Goal: Information Seeking & Learning: Learn about a topic

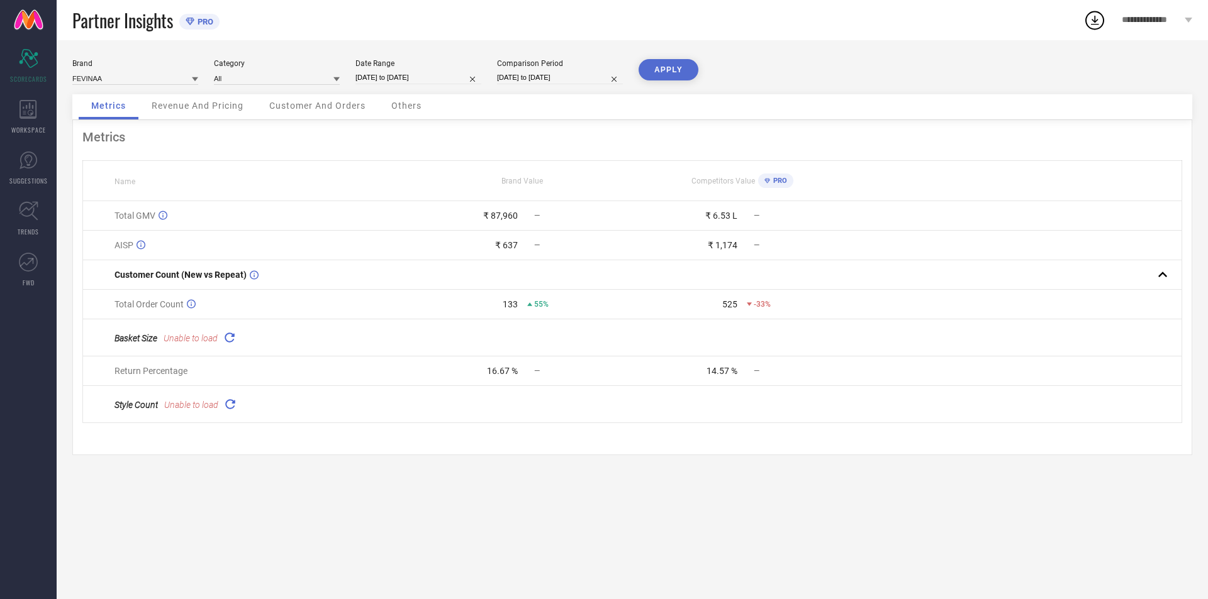
click at [225, 109] on span "Revenue And Pricing" at bounding box center [198, 106] width 92 height 10
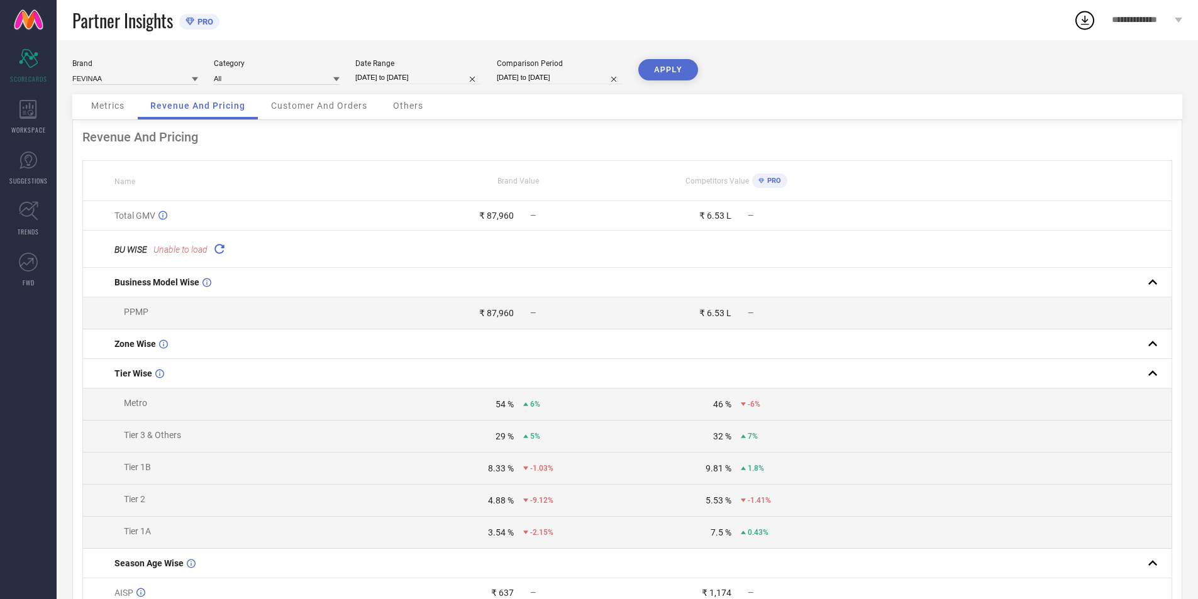
click at [318, 109] on span "Customer And Orders" at bounding box center [319, 106] width 96 height 10
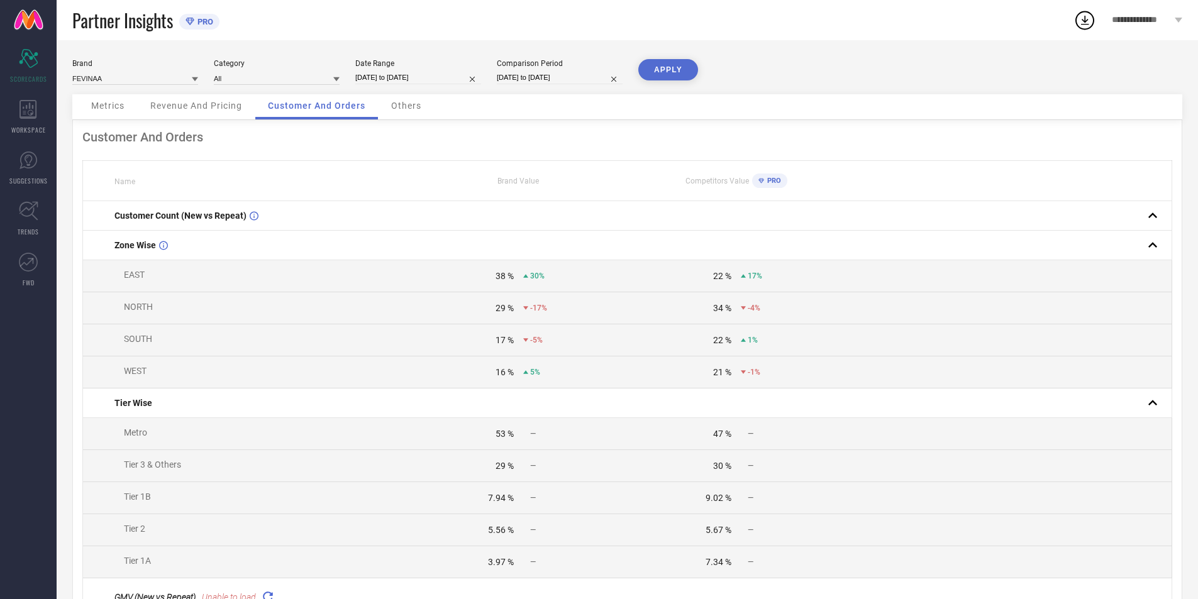
click at [409, 100] on div "Others" at bounding box center [406, 106] width 55 height 25
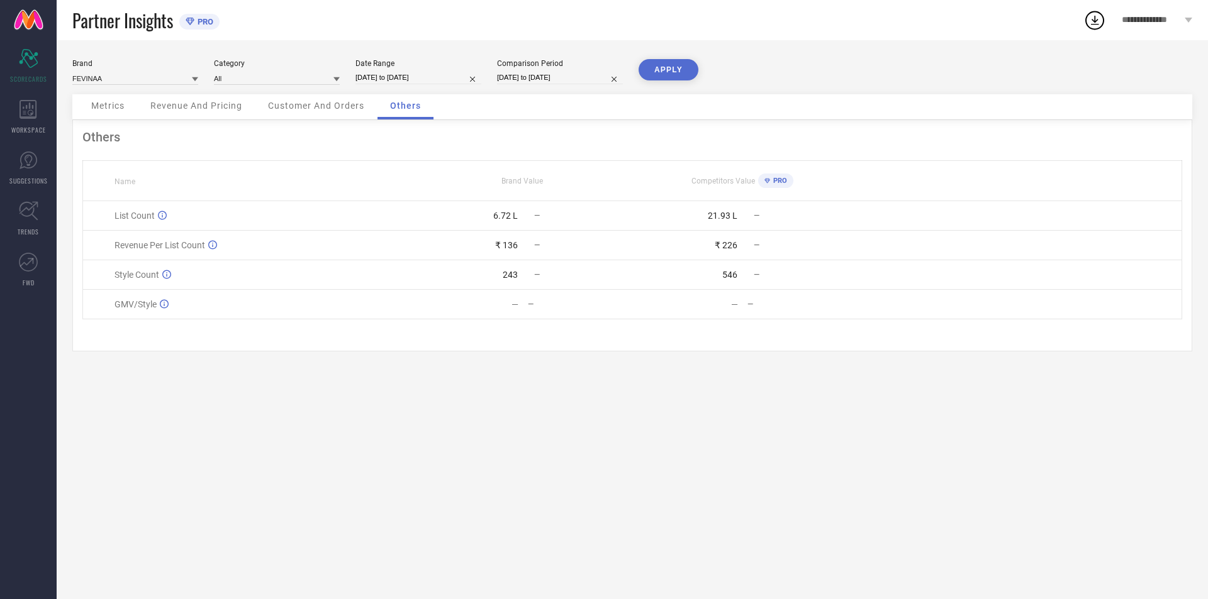
click at [118, 109] on span "Metrics" at bounding box center [107, 106] width 33 height 10
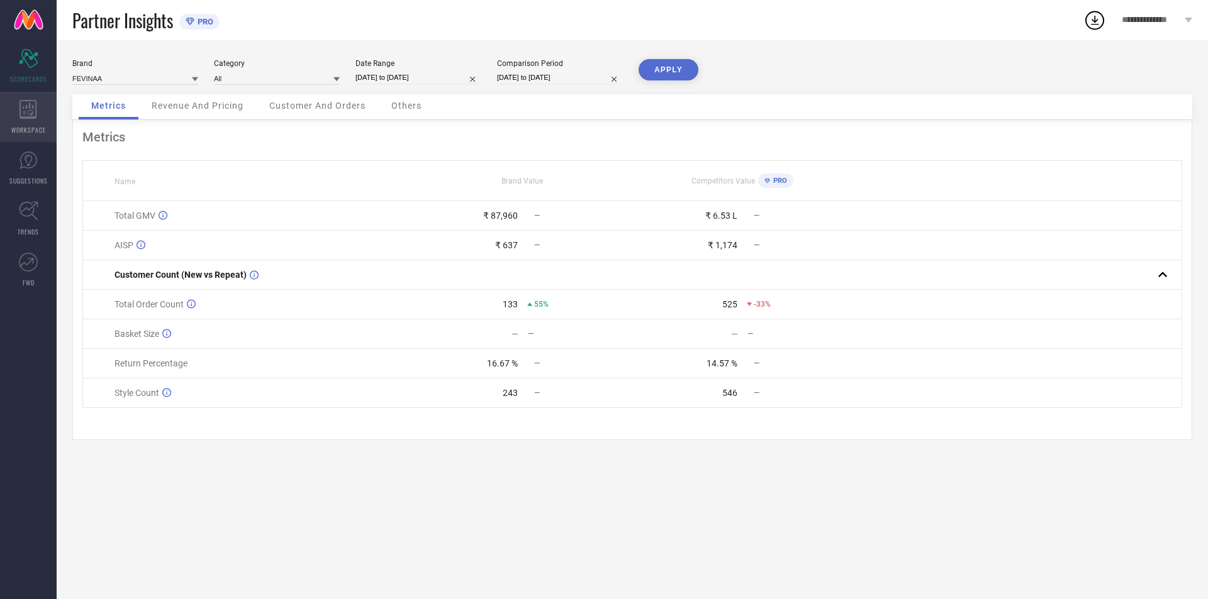
click at [33, 108] on icon at bounding box center [27, 109] width 17 height 19
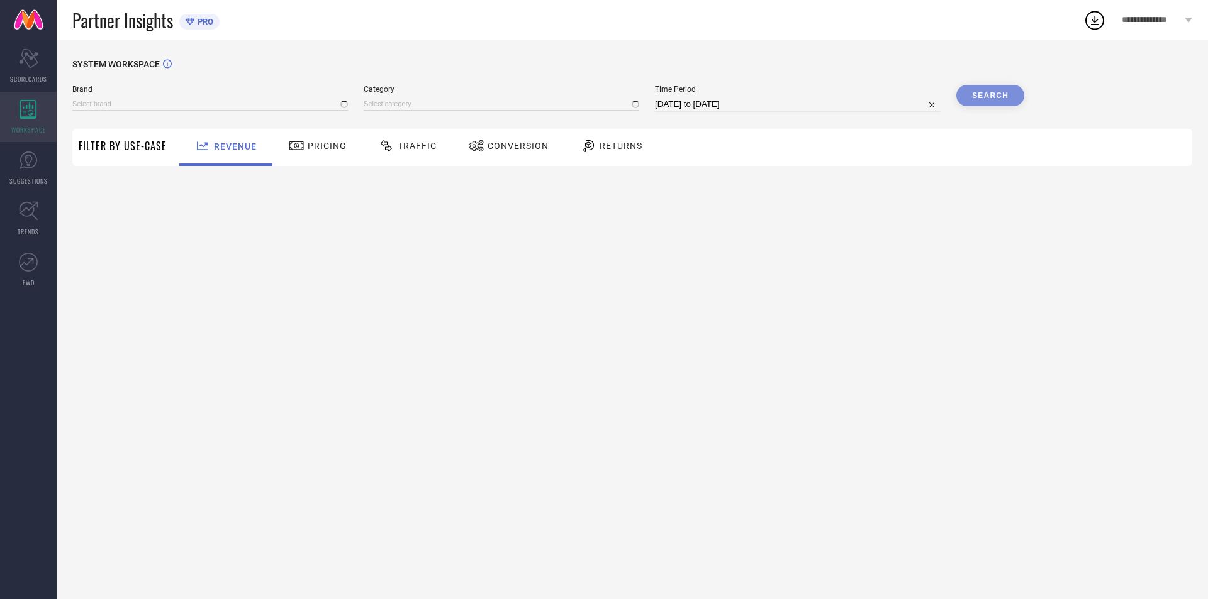
type input "FEVINAA"
type input "All"
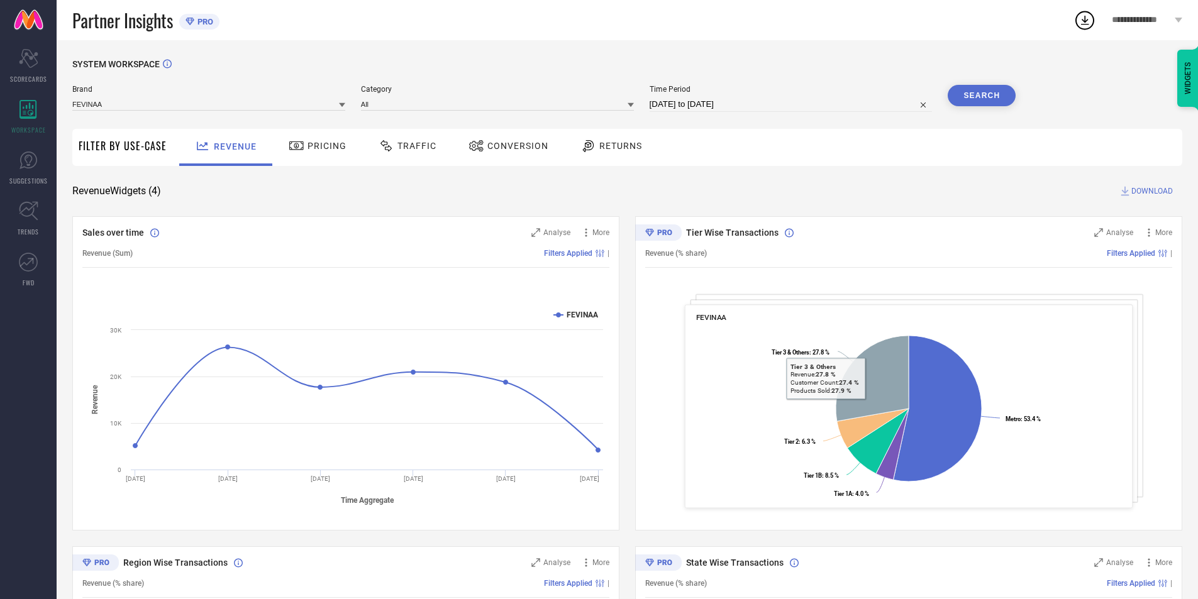
click at [916, 306] on div "FEVINAA Created with Highcharts 9.3.3 Metro : 53.4 % ​ Metro : 53.4 % Tier 1A :…" at bounding box center [909, 407] width 448 height 204
click at [922, 296] on div "Tier Wise Transactions Analyse More Revenue (% share) Filters Applied | FEVINAA…" at bounding box center [908, 373] width 547 height 315
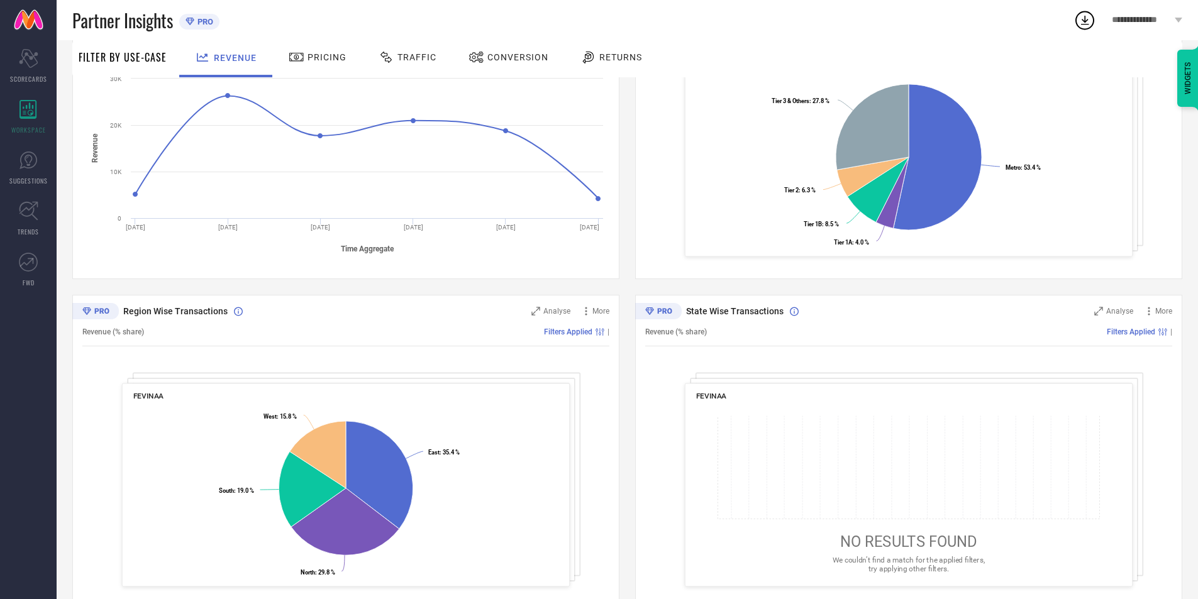
scroll to position [281, 0]
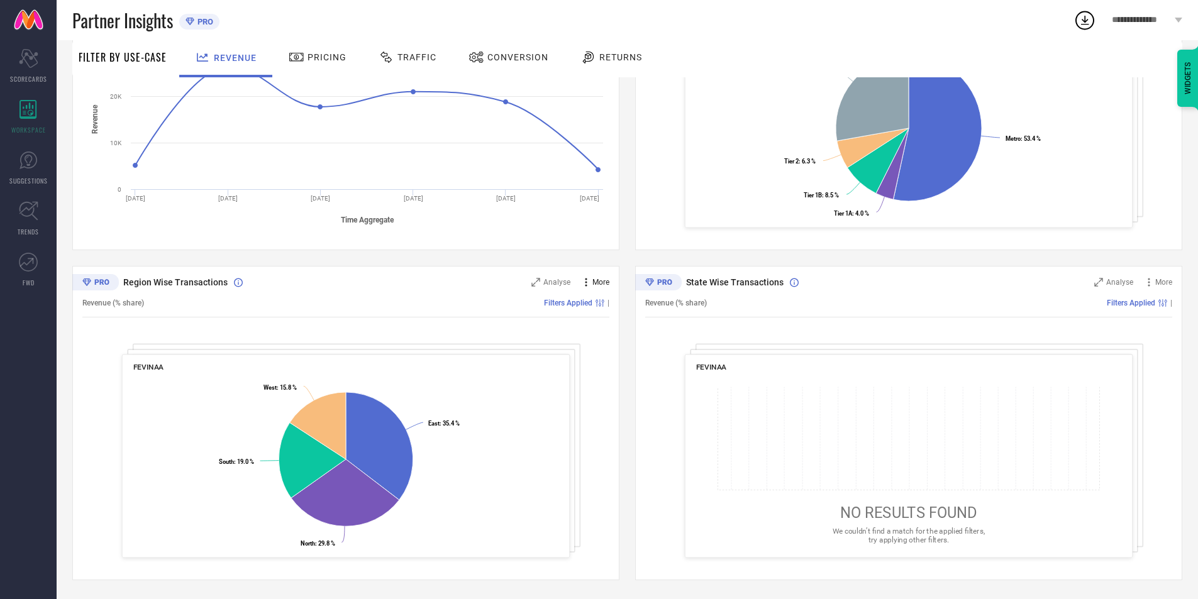
click at [605, 286] on span "More" at bounding box center [601, 282] width 17 height 9
click at [759, 306] on div "Filters Applied |" at bounding box center [939, 303] width 465 height 9
click at [1166, 285] on span "More" at bounding box center [1164, 282] width 17 height 9
click at [1032, 318] on div "State Wise Transactions Analyse More Add to emailer Revenue (% share) Filters A…" at bounding box center [908, 423] width 547 height 315
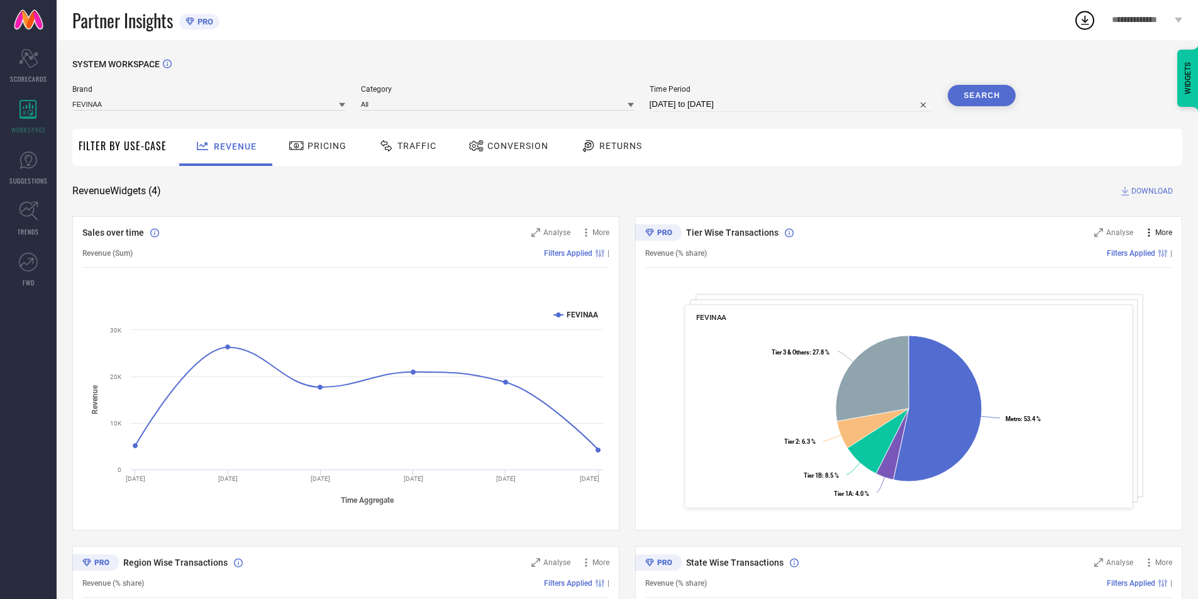
click at [1158, 232] on span "More" at bounding box center [1164, 232] width 17 height 9
click at [611, 231] on div "Sales over time Analyse More Revenue (Sum) Filters Applied | Created with Highc…" at bounding box center [345, 373] width 547 height 315
click at [602, 233] on span "More" at bounding box center [601, 232] width 17 height 9
click at [469, 298] on div "Created with Highcharts 9.3.3 Time Aggregate Revenue FEVINAA [DATE] [DATE] [DAT…" at bounding box center [345, 407] width 527 height 240
click at [101, 235] on span "Sales over time" at bounding box center [113, 233] width 62 height 10
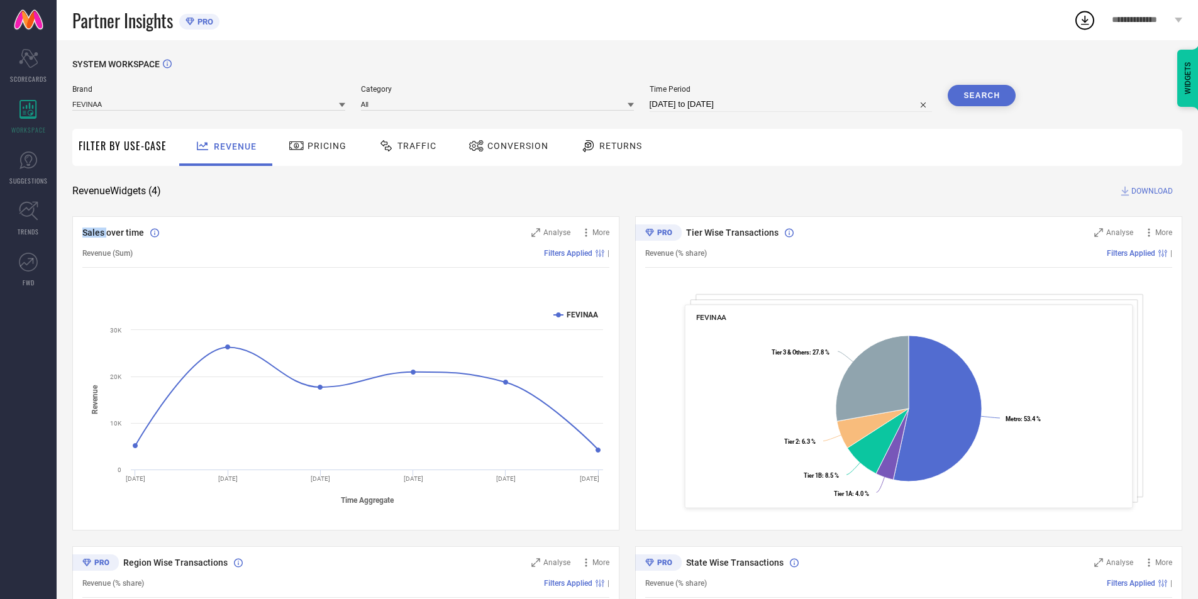
click at [101, 235] on span "Sales over time" at bounding box center [113, 233] width 62 height 10
click at [720, 228] on span "Tier Wise Transactions" at bounding box center [732, 233] width 92 height 10
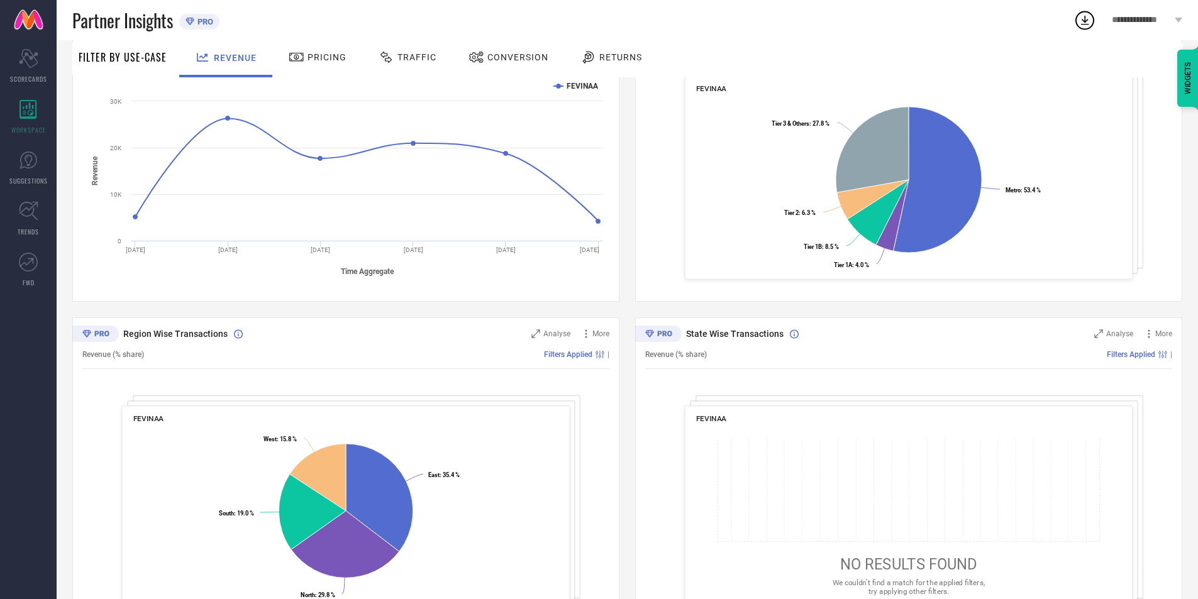
scroll to position [252, 0]
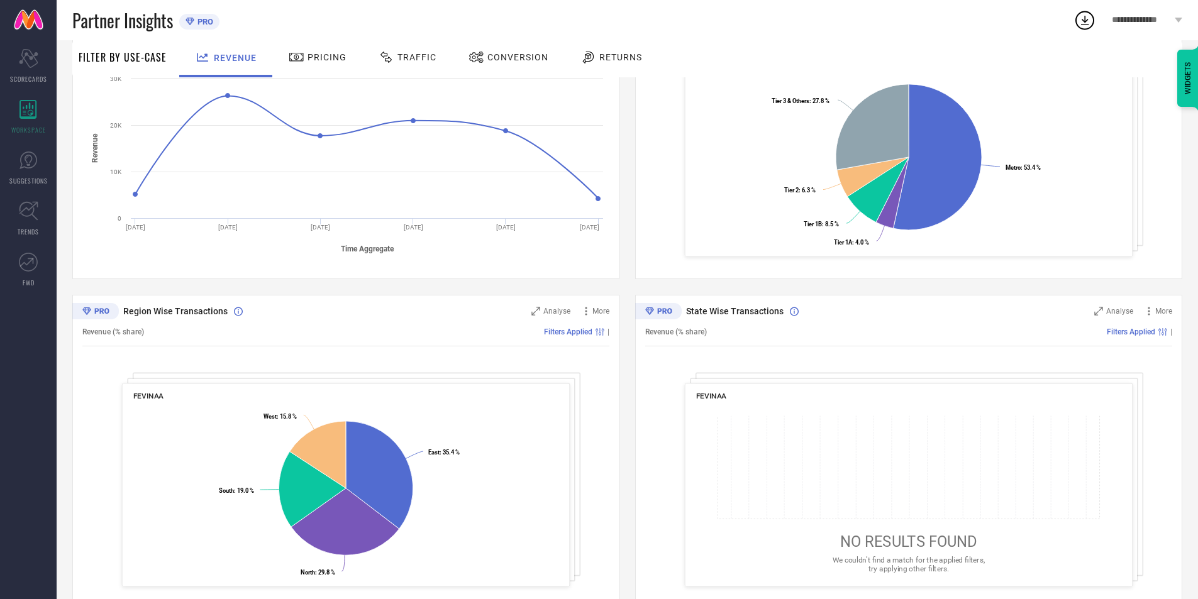
click at [712, 311] on span "State Wise Transactions" at bounding box center [734, 311] width 97 height 10
click at [140, 314] on span "Region Wise Transactions" at bounding box center [175, 311] width 104 height 10
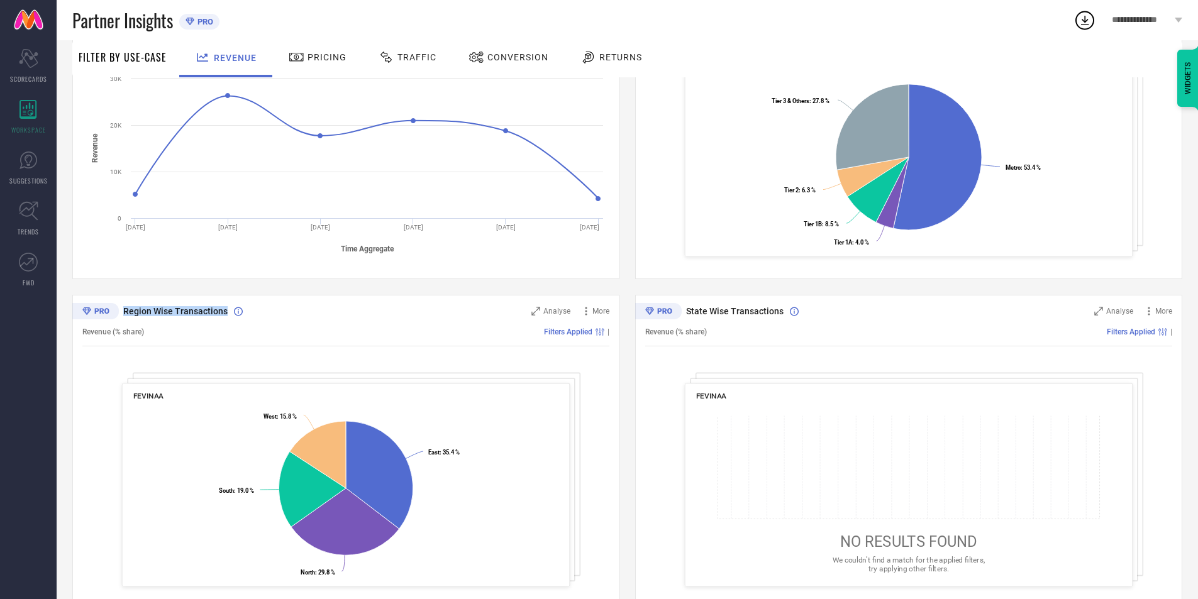
click at [140, 314] on span "Region Wise Transactions" at bounding box center [175, 311] width 104 height 10
click at [261, 381] on div "Region Wise Transactions Analyse More Revenue (% share) Filters Applied | FEVIN…" at bounding box center [345, 452] width 547 height 315
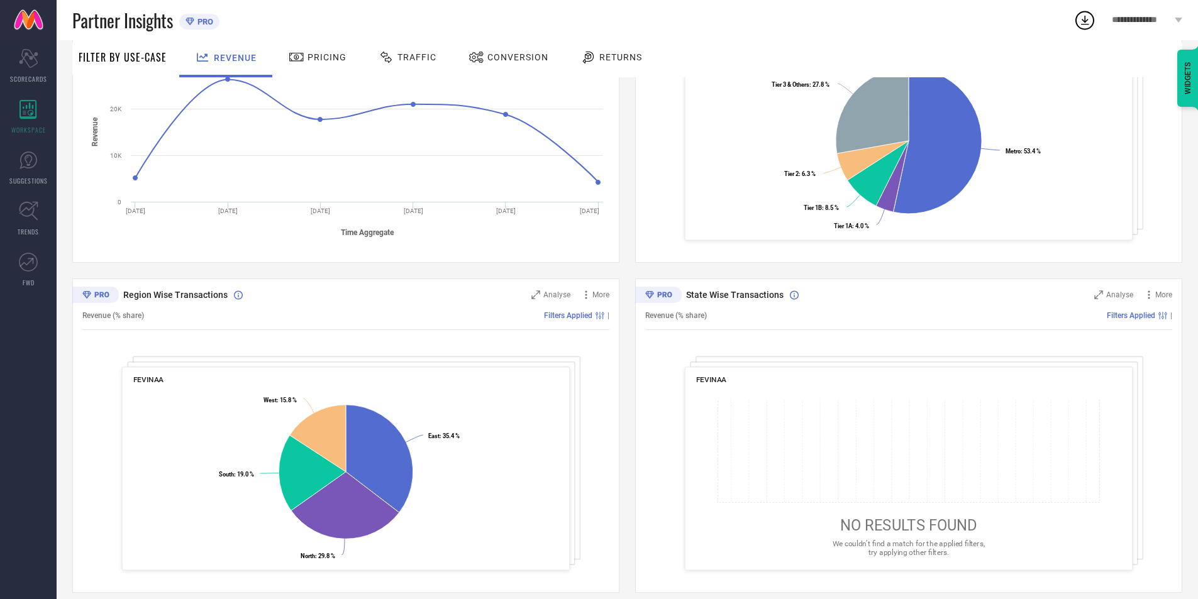
scroll to position [281, 0]
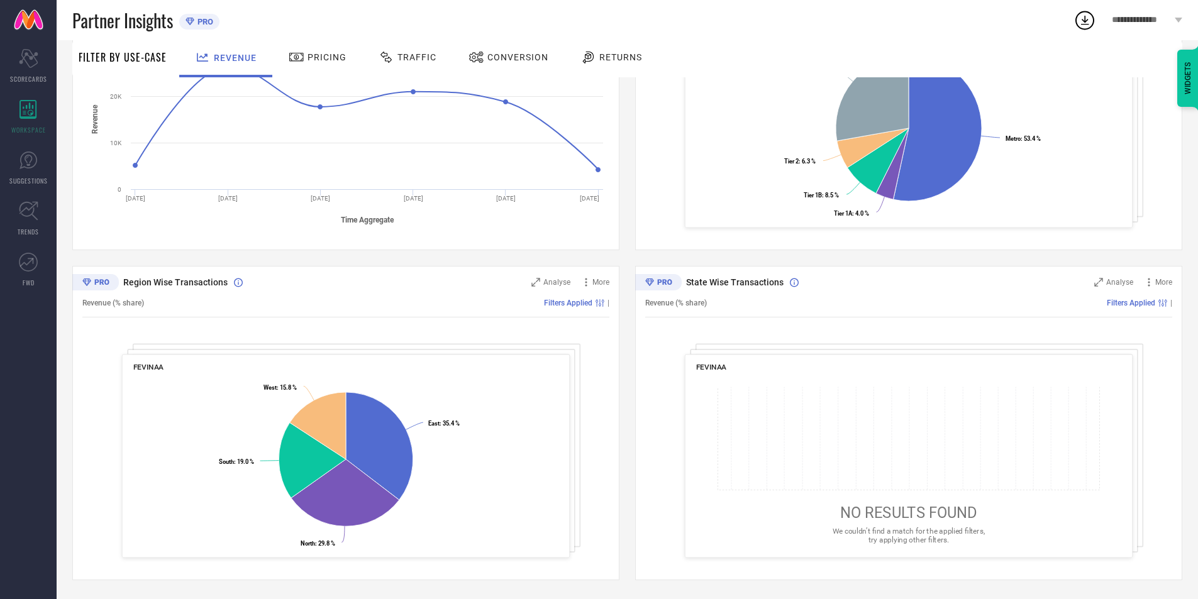
click at [434, 301] on div "Filters Applied |" at bounding box center [376, 303] width 465 height 9
click at [420, 53] on span "Traffic" at bounding box center [417, 57] width 39 height 10
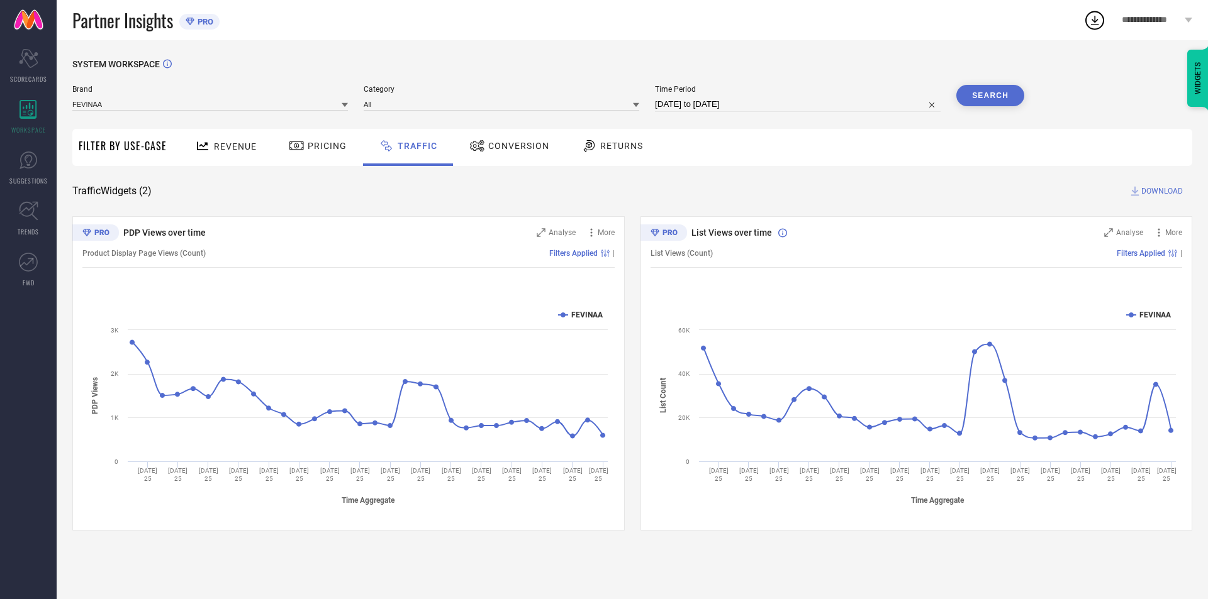
click at [510, 161] on div "Conversion" at bounding box center [509, 147] width 111 height 37
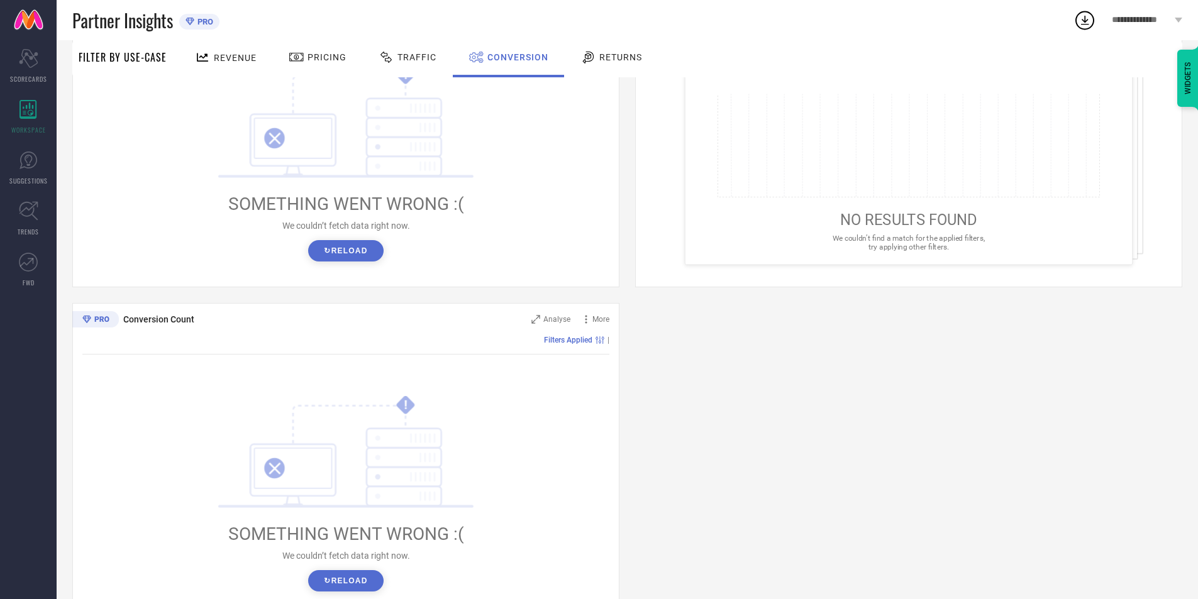
scroll to position [252, 0]
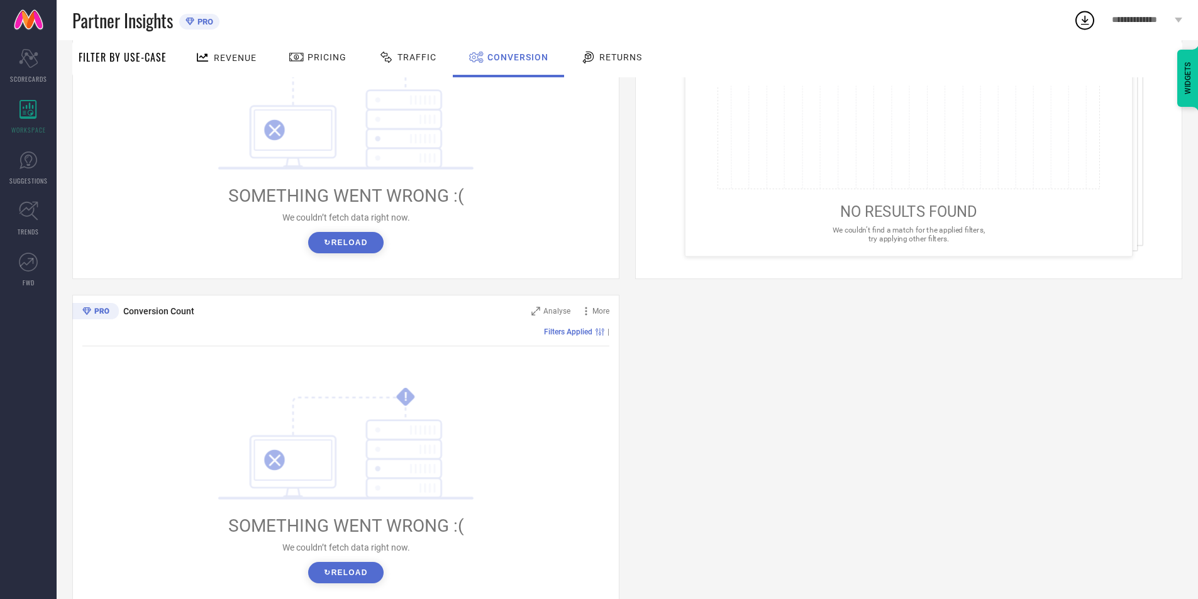
click at [350, 243] on button "↻ Reload" at bounding box center [345, 242] width 75 height 21
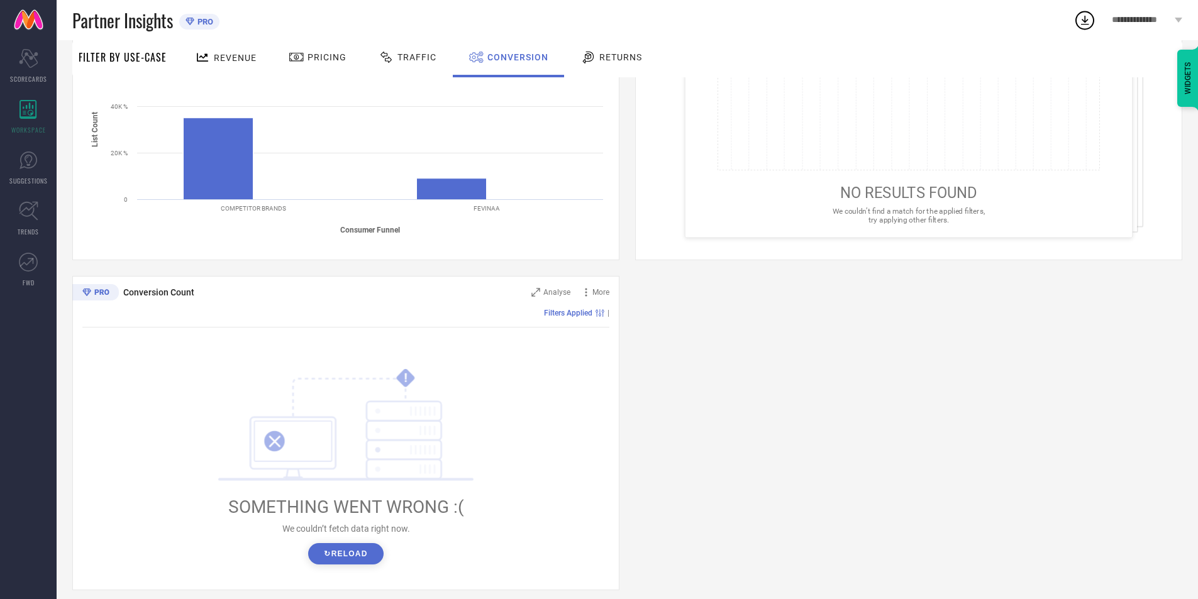
scroll to position [281, 0]
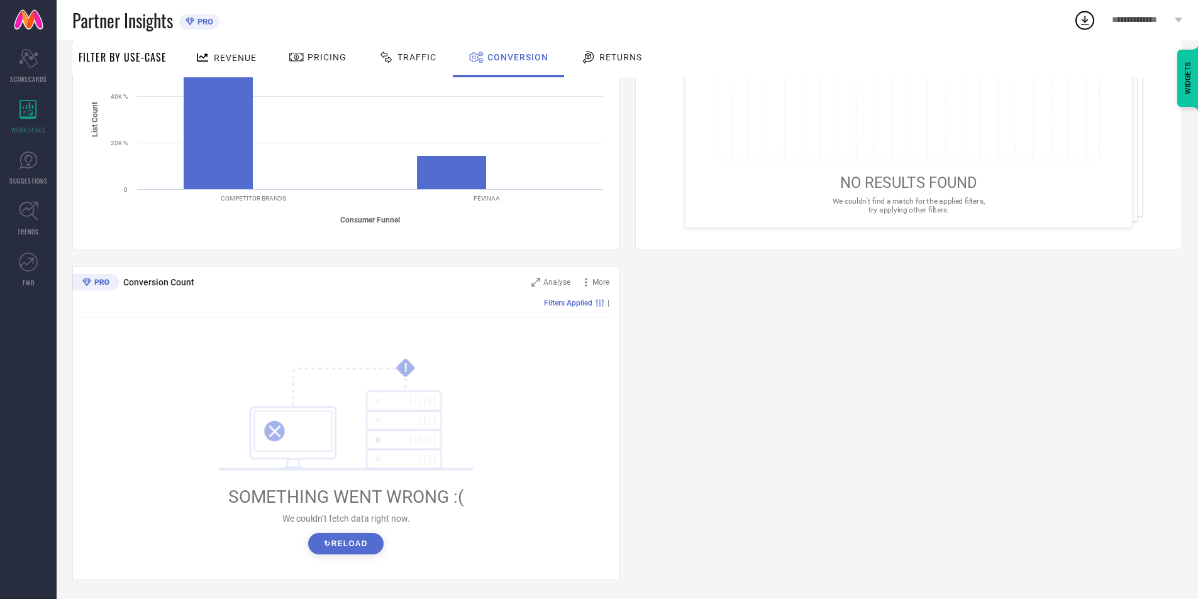
click at [342, 542] on button "↻ Reload" at bounding box center [345, 543] width 75 height 21
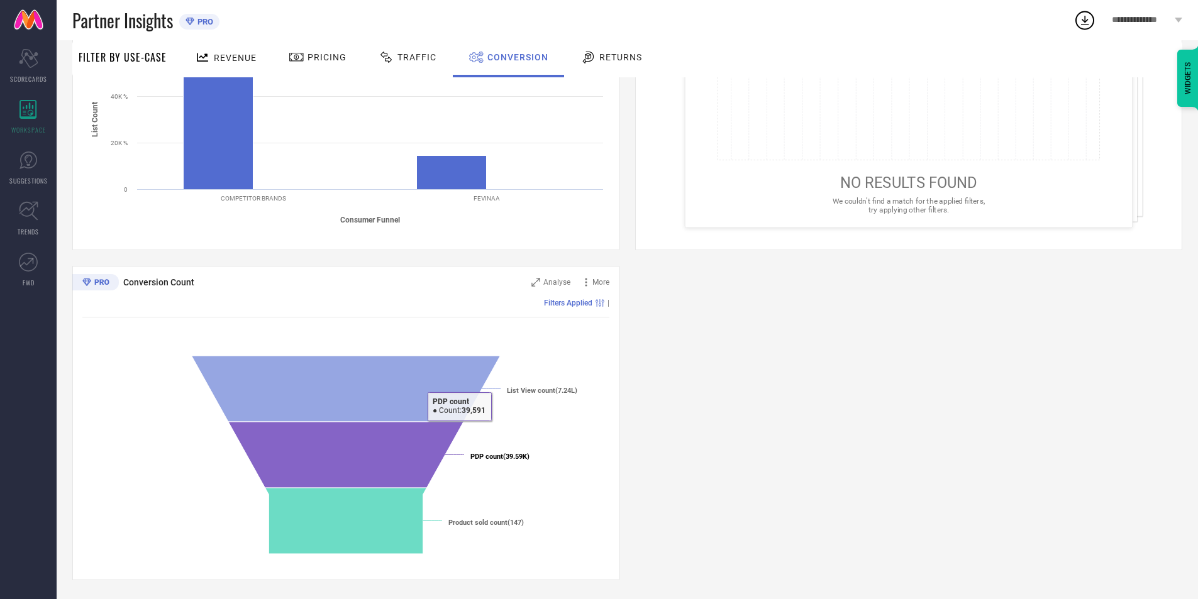
scroll to position [0, 0]
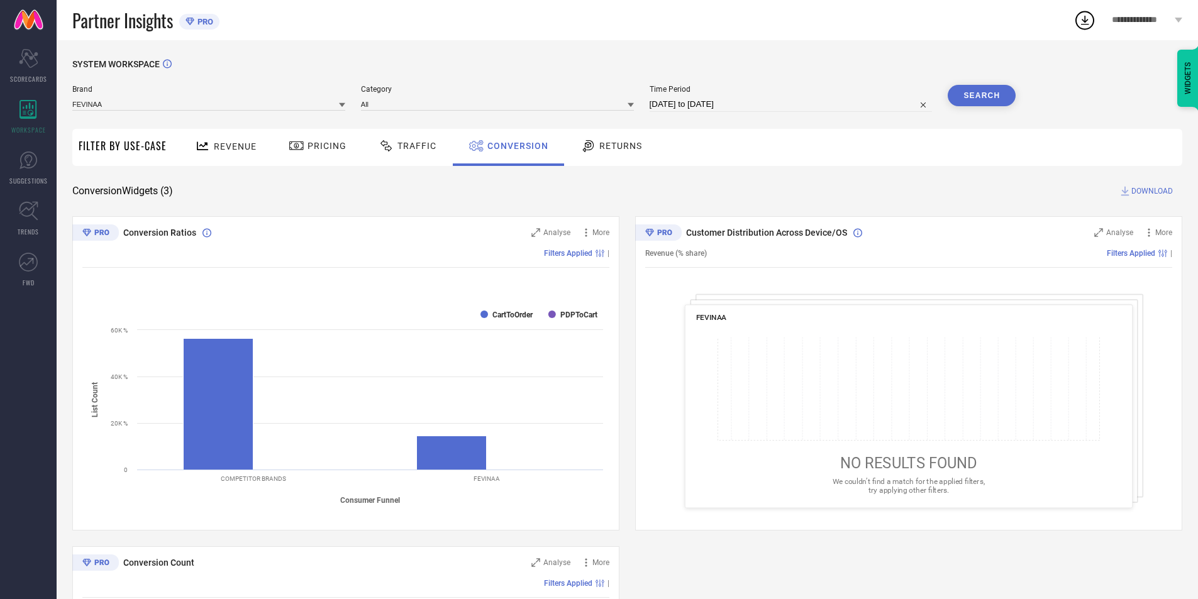
click at [887, 243] on div "Revenue (% share) Filters Applied |" at bounding box center [908, 253] width 527 height 29
click at [784, 231] on span "Customer Distribution Across Device/OS" at bounding box center [766, 233] width 161 height 10
copy div "Customer Distribution Across Device/OS"
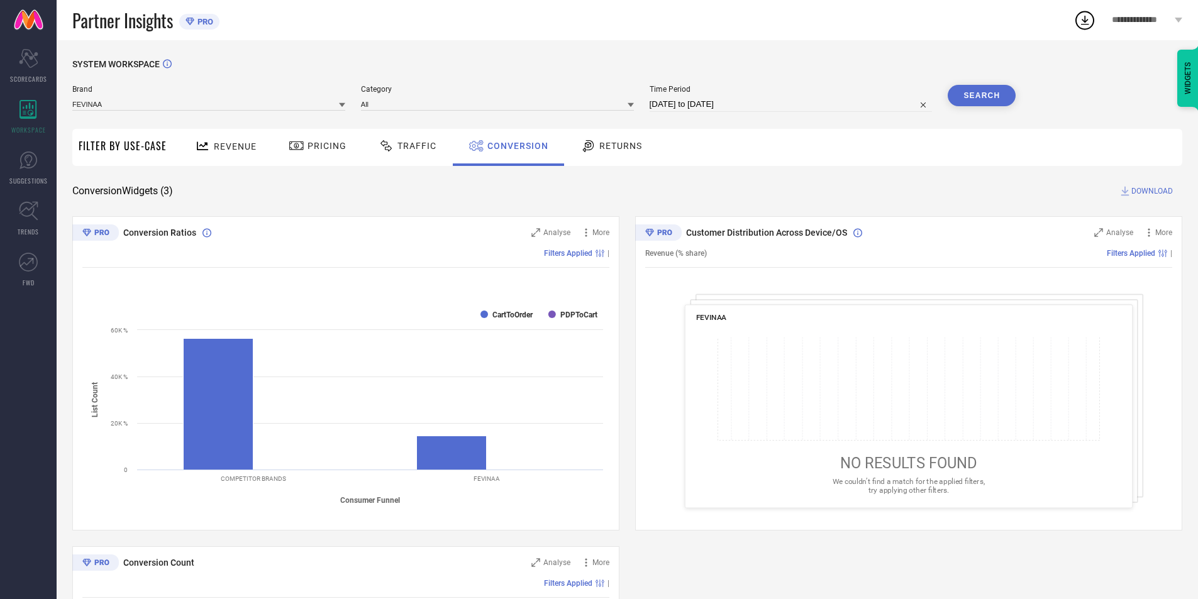
click at [223, 145] on span "Revenue" at bounding box center [235, 147] width 43 height 10
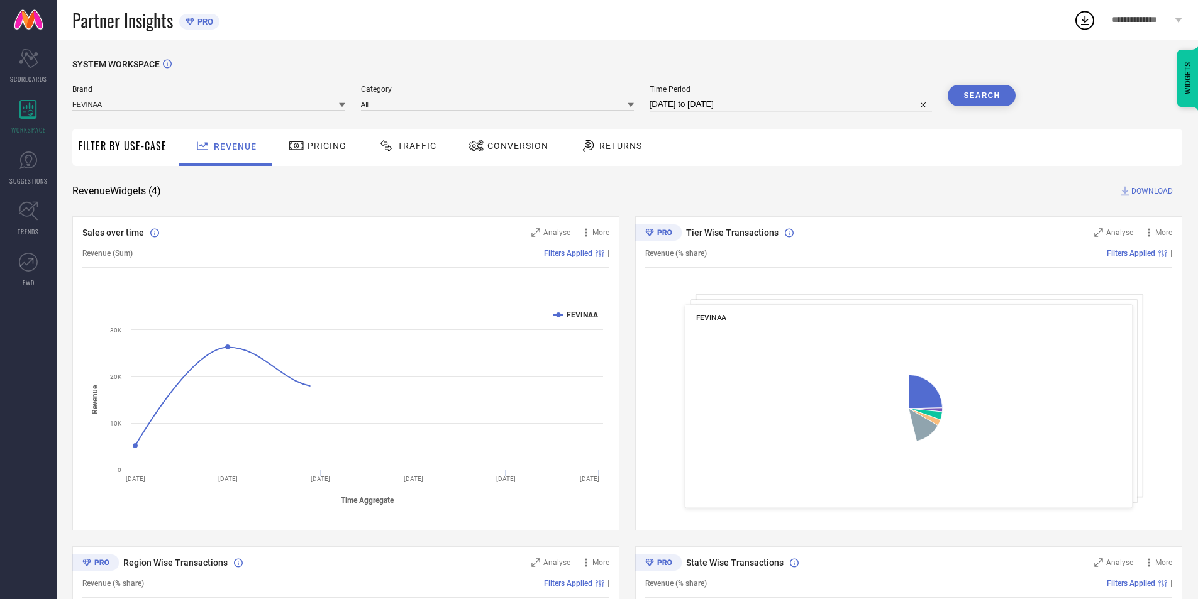
click at [150, 149] on span "Filter By Use-Case" at bounding box center [123, 145] width 88 height 15
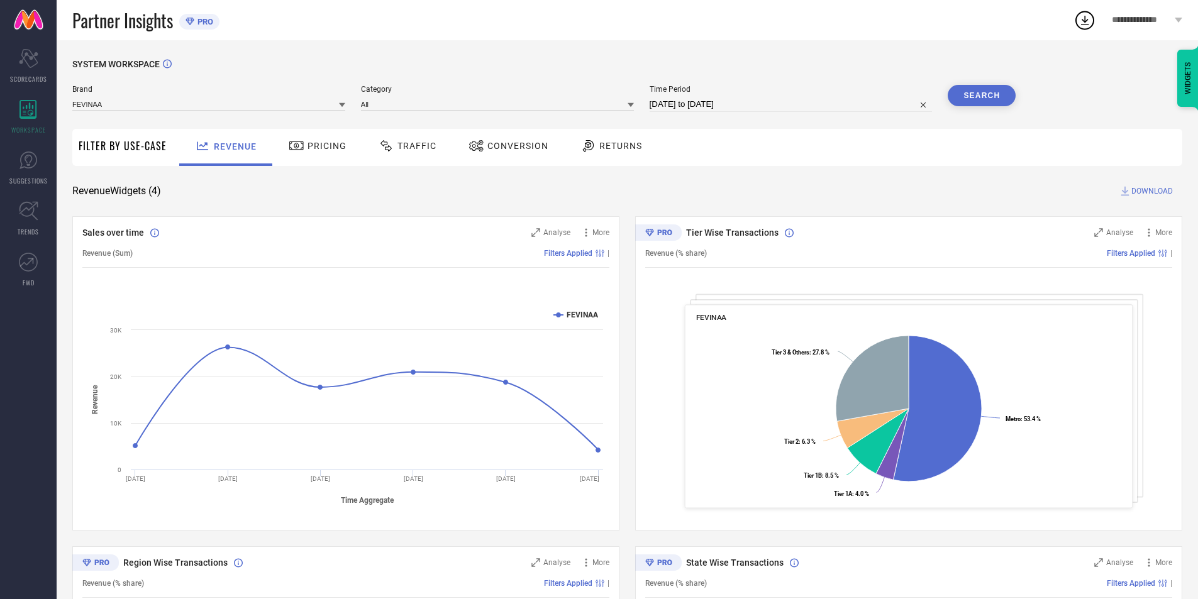
click at [294, 143] on icon at bounding box center [296, 146] width 14 height 9
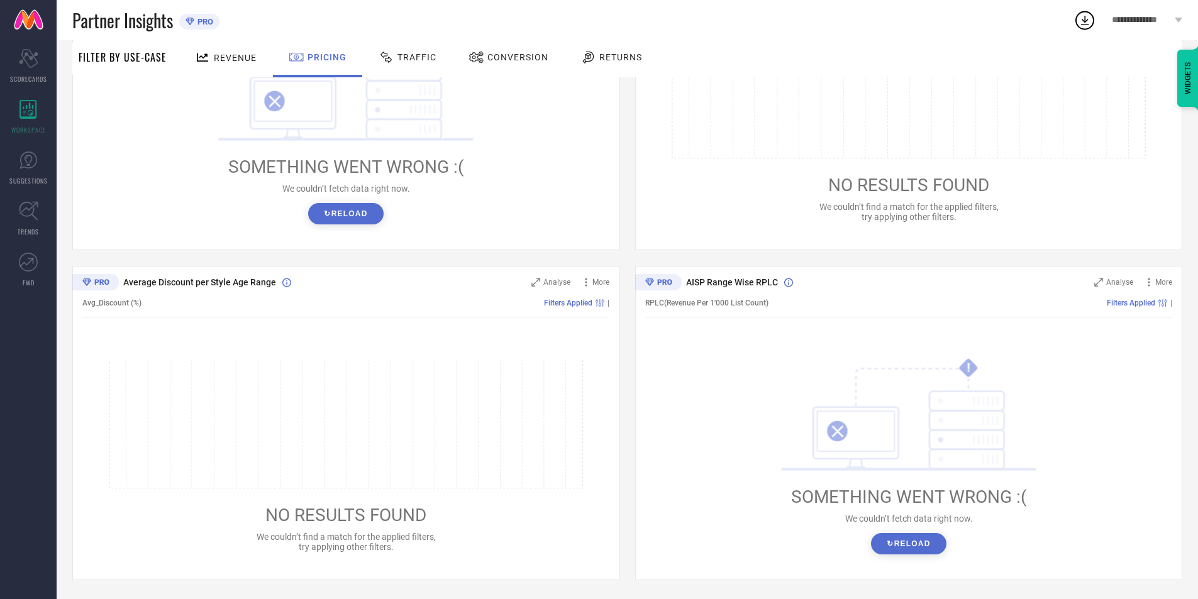
drag, startPoint x: 409, startPoint y: 242, endPoint x: 384, endPoint y: 518, distance: 276.7
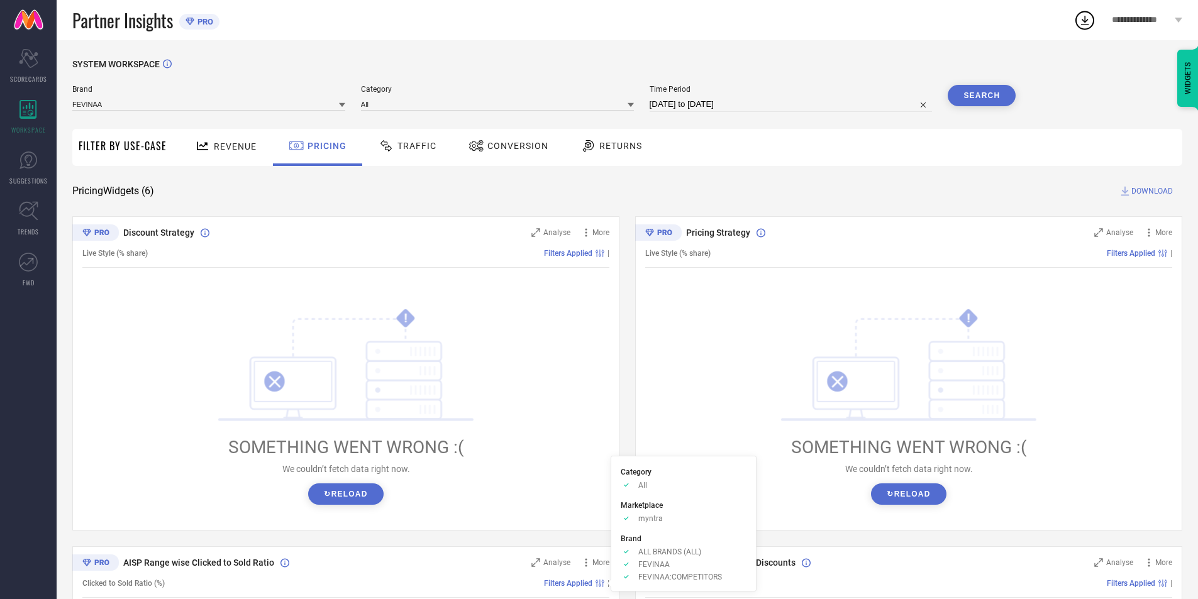
drag, startPoint x: 584, startPoint y: 288, endPoint x: 585, endPoint y: 197, distance: 91.2
click at [186, 235] on span "Discount Strategy" at bounding box center [158, 233] width 71 height 10
click at [552, 231] on span "Analyse" at bounding box center [556, 232] width 27 height 9
